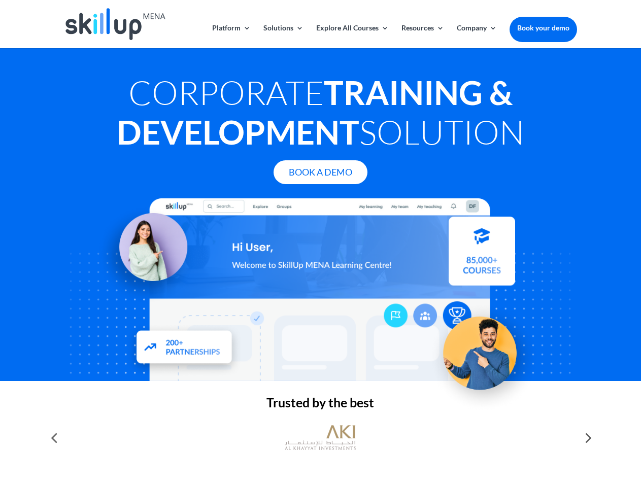
click at [320, 243] on div at bounding box center [320, 289] width 512 height 183
click at [282, 36] on link "Solutions" at bounding box center [283, 36] width 40 height 24
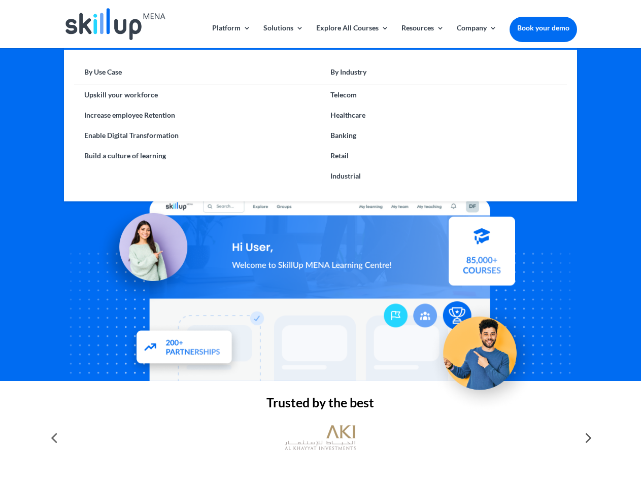
click at [351, 36] on link "Explore All Courses" at bounding box center [352, 36] width 73 height 24
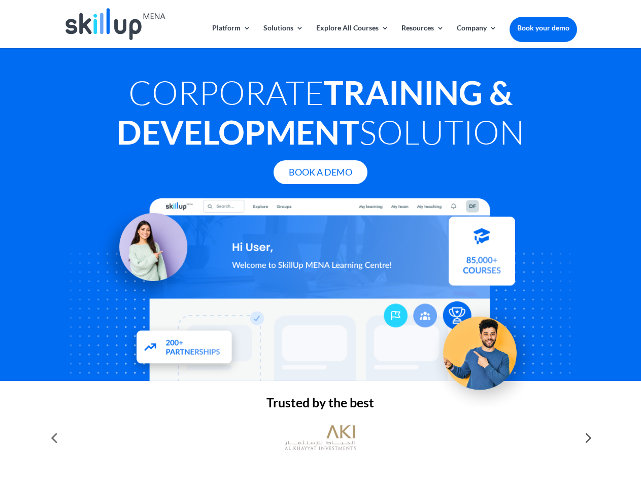
click at [421, 36] on link "Resources" at bounding box center [422, 36] width 43 height 24
click at [476, 36] on link "Company" at bounding box center [476, 36] width 40 height 24
click at [320, 438] on img at bounding box center [320, 437] width 71 height 35
